Goal: Transaction & Acquisition: Book appointment/travel/reservation

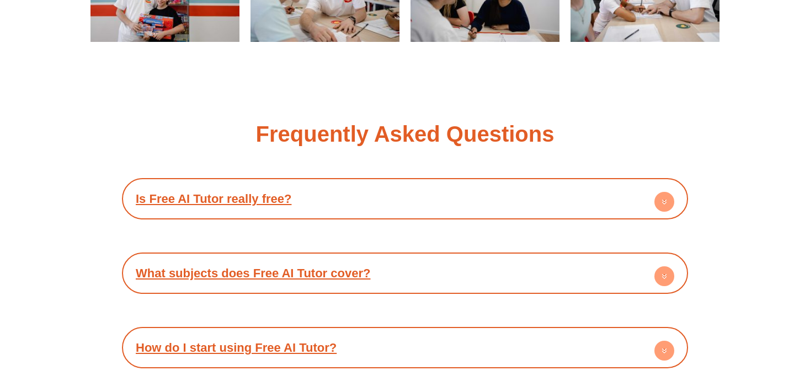
scroll to position [1863, 0]
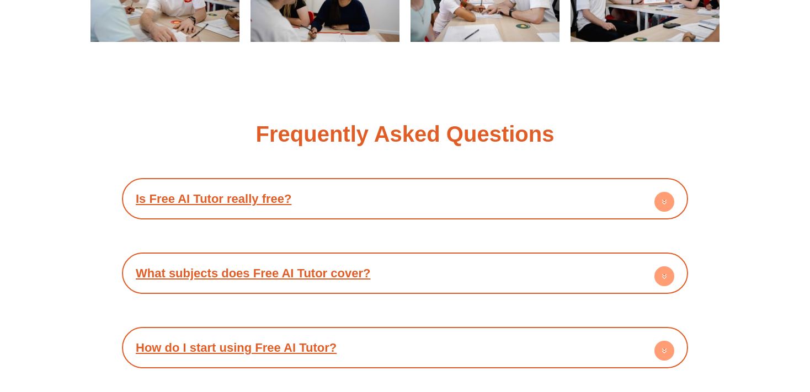
click at [275, 200] on link "Is Free AI Tutor really free?" at bounding box center [214, 199] width 156 height 14
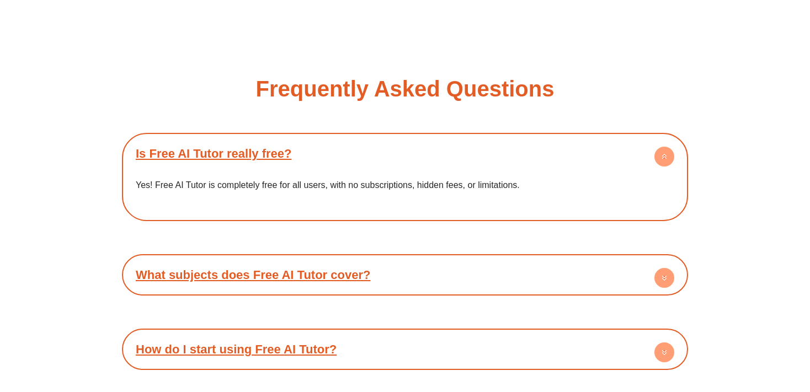
scroll to position [2038, 0]
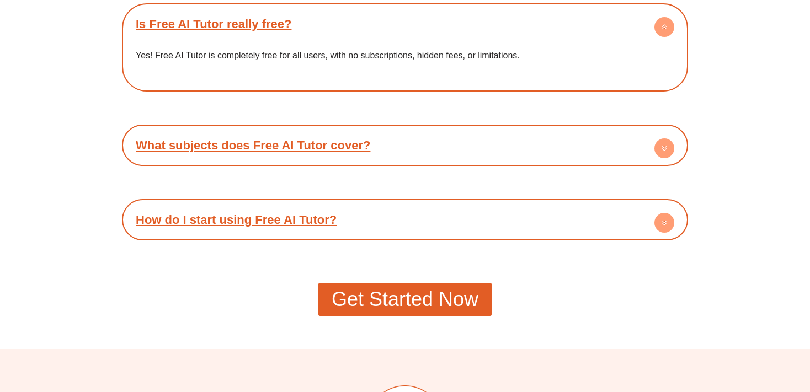
click at [259, 152] on link "What subjects does Free AI Tutor cover?" at bounding box center [253, 146] width 235 height 14
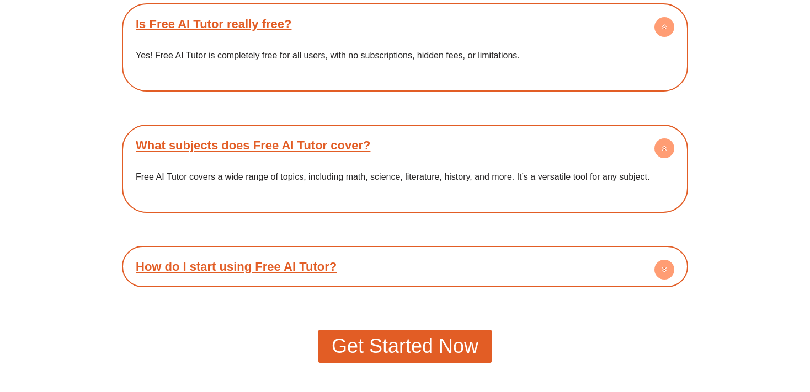
click at [650, 258] on div "How do I start using Free AI Tutor?" at bounding box center [405, 267] width 555 height 30
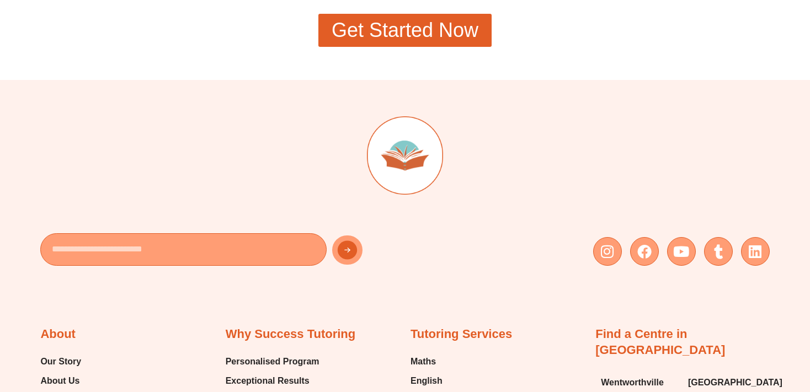
scroll to position [2505, 0]
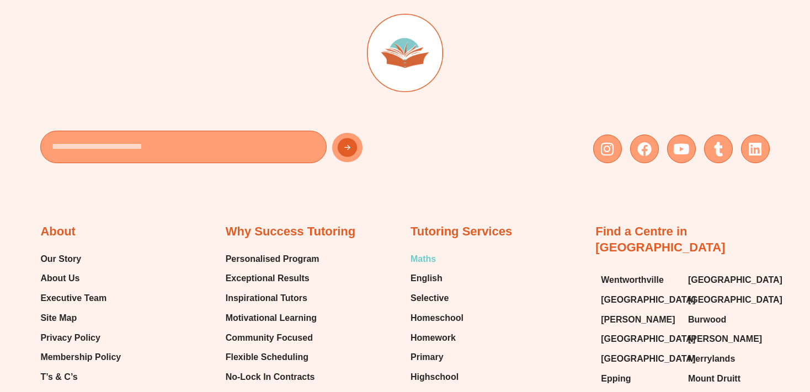
click at [415, 258] on span "Maths" at bounding box center [423, 259] width 25 height 17
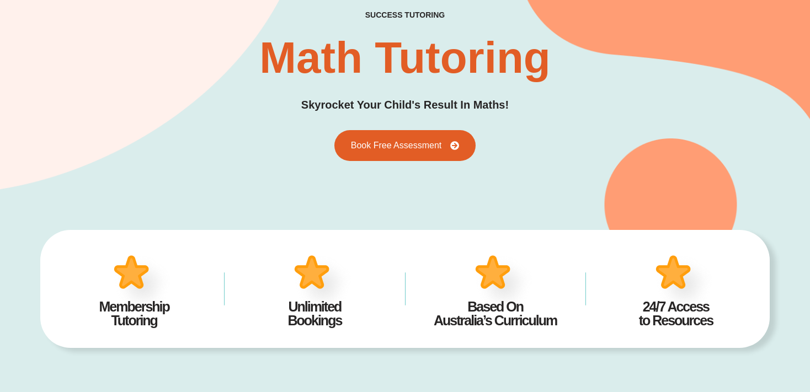
scroll to position [66, 0]
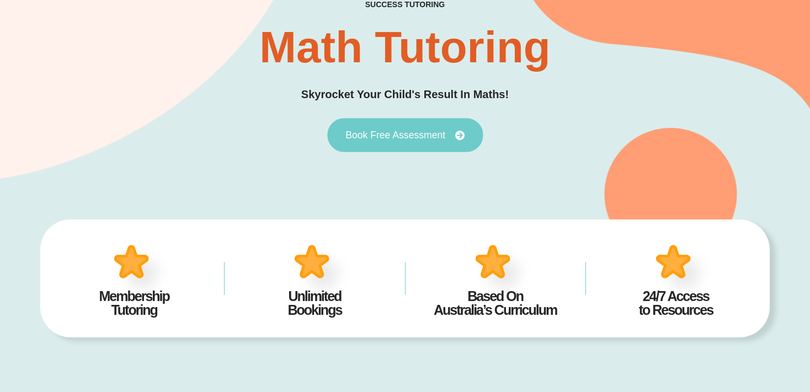
click at [421, 136] on span "Book Free Assessment" at bounding box center [396, 136] width 100 height 10
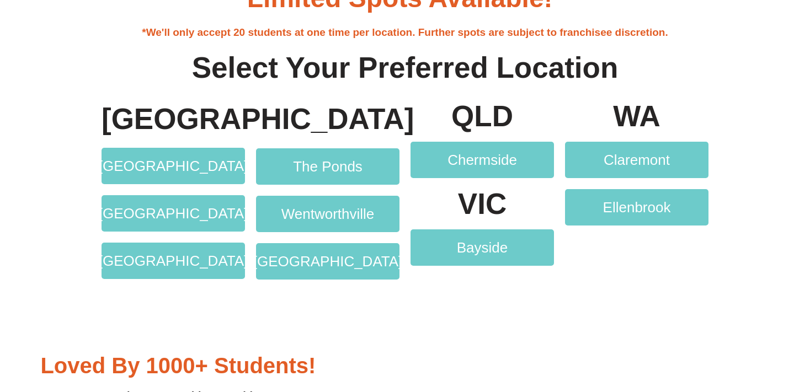
scroll to position [2215, 0]
